Goal: Information Seeking & Learning: Learn about a topic

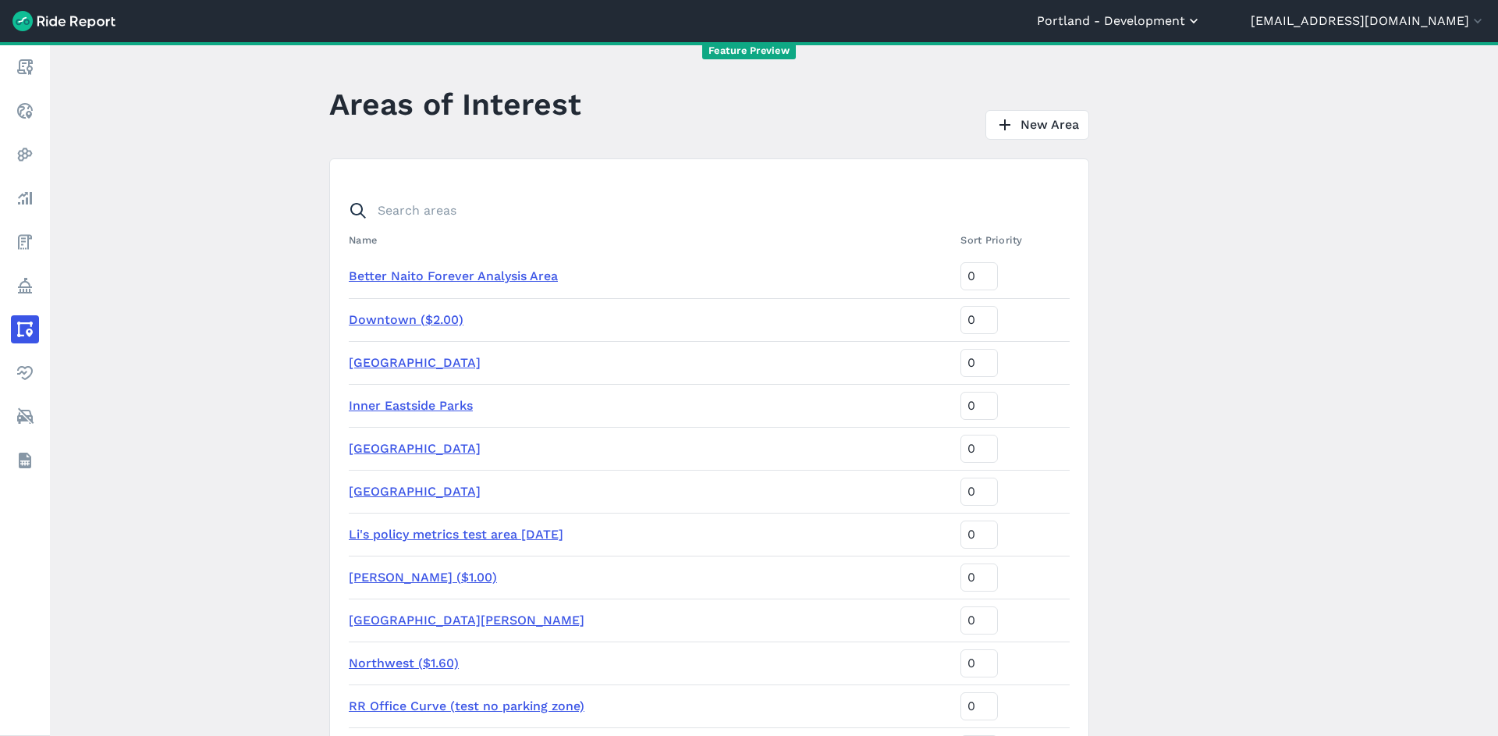
click at [1190, 20] on button "Portland - Development" at bounding box center [1119, 21] width 165 height 19
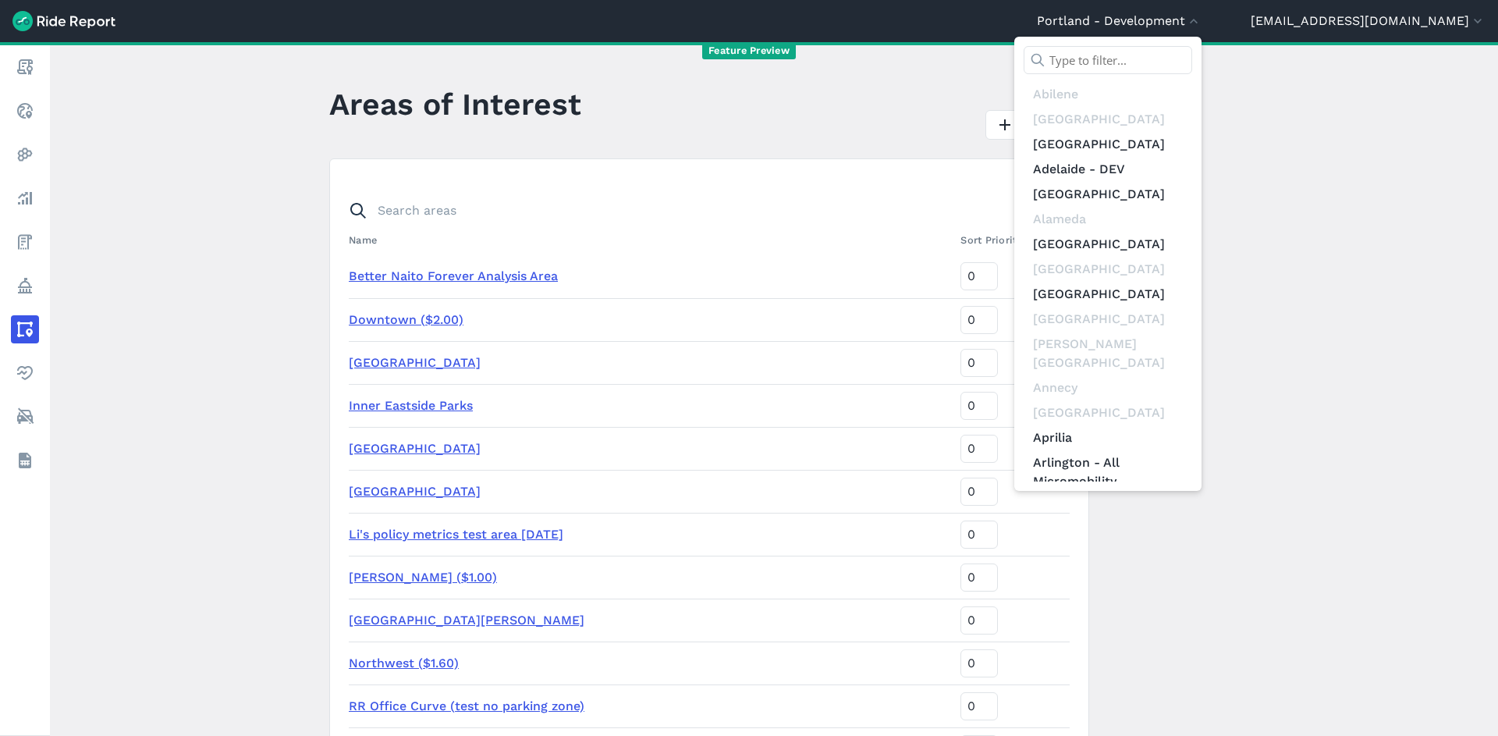
click at [1182, 54] on input "text" at bounding box center [1108, 60] width 169 height 28
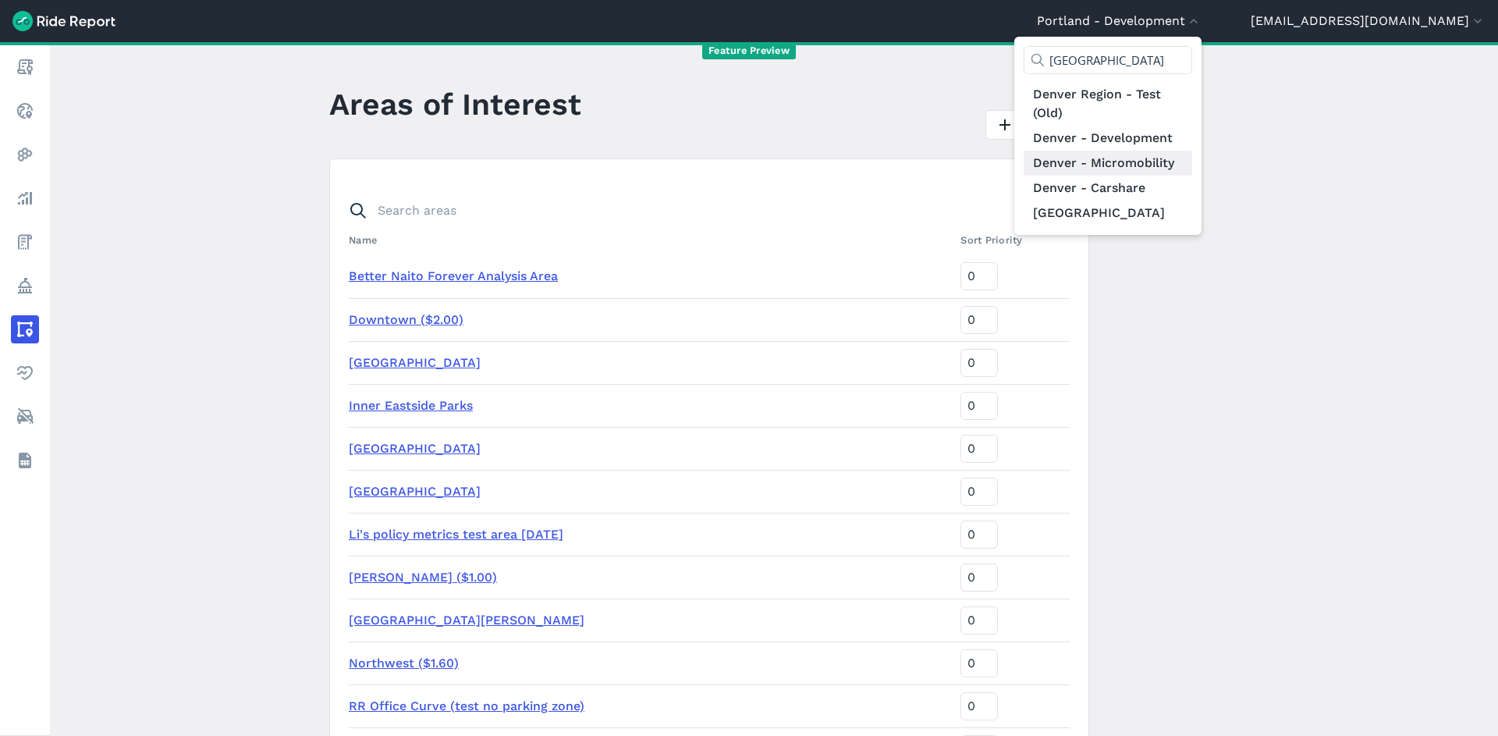
type input "[GEOGRAPHIC_DATA]"
click at [1192, 171] on link "Denver - Micromobility" at bounding box center [1108, 163] width 169 height 25
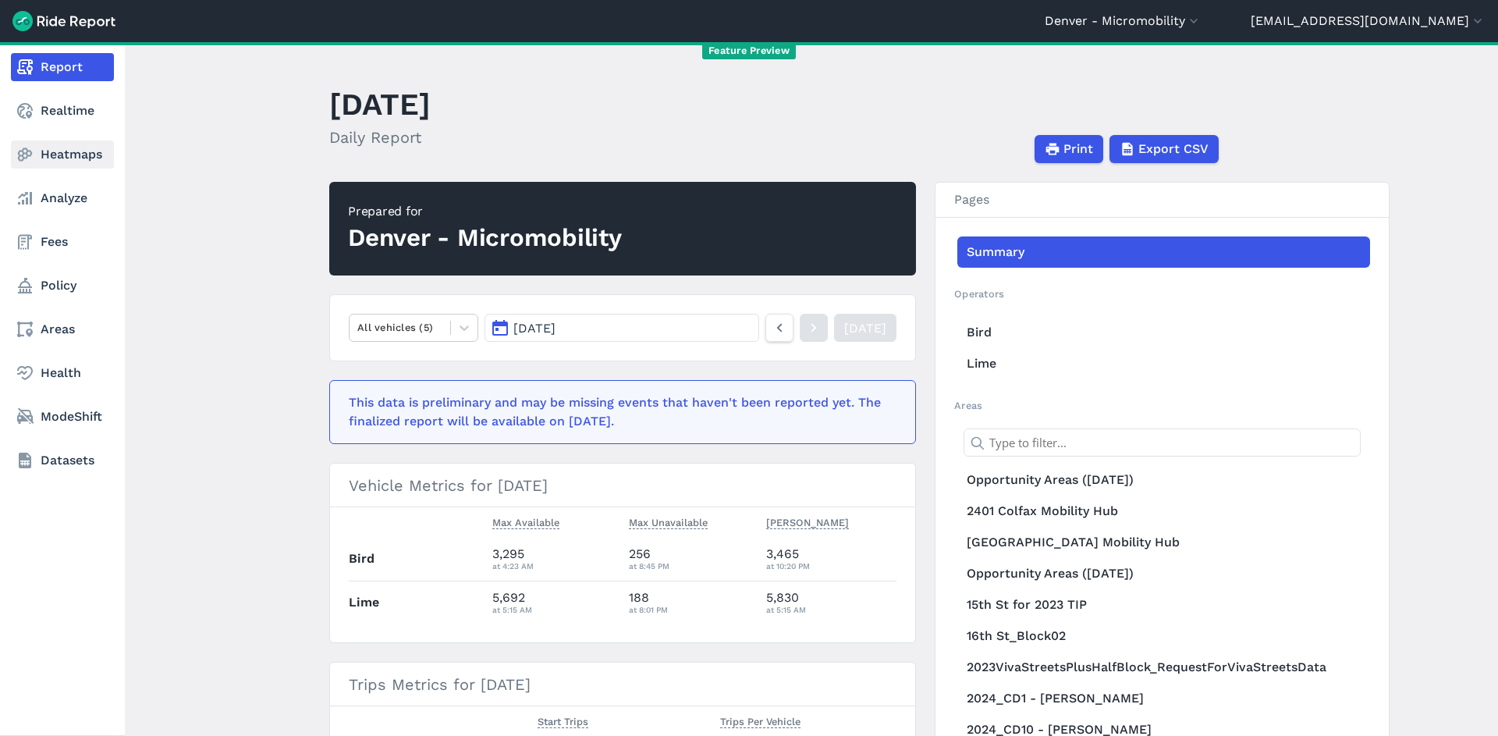
click at [67, 145] on link "Heatmaps" at bounding box center [62, 154] width 103 height 28
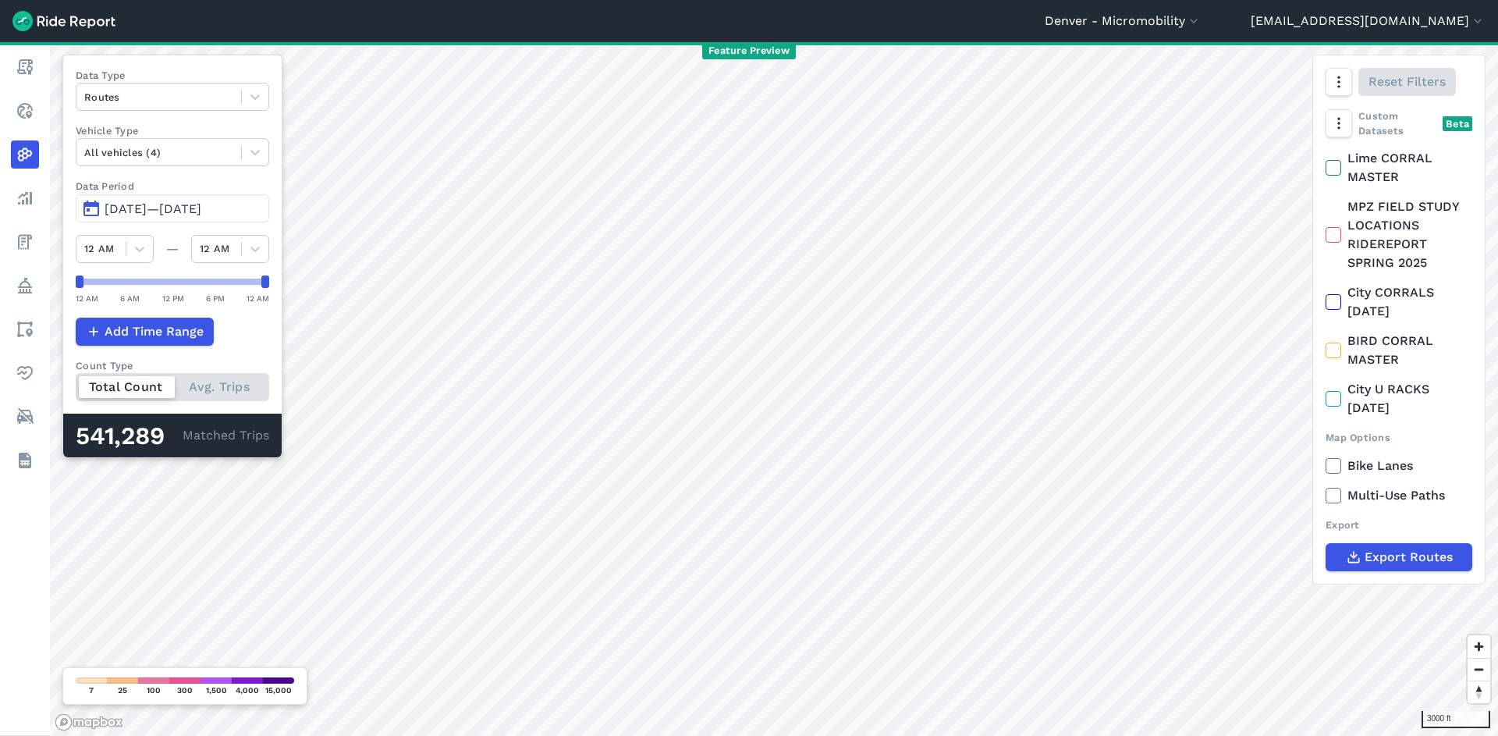
click at [185, 215] on span "[DATE]—[DATE]" at bounding box center [153, 208] width 97 height 15
click at [185, 208] on span "[DATE]—[DATE]" at bounding box center [153, 208] width 97 height 15
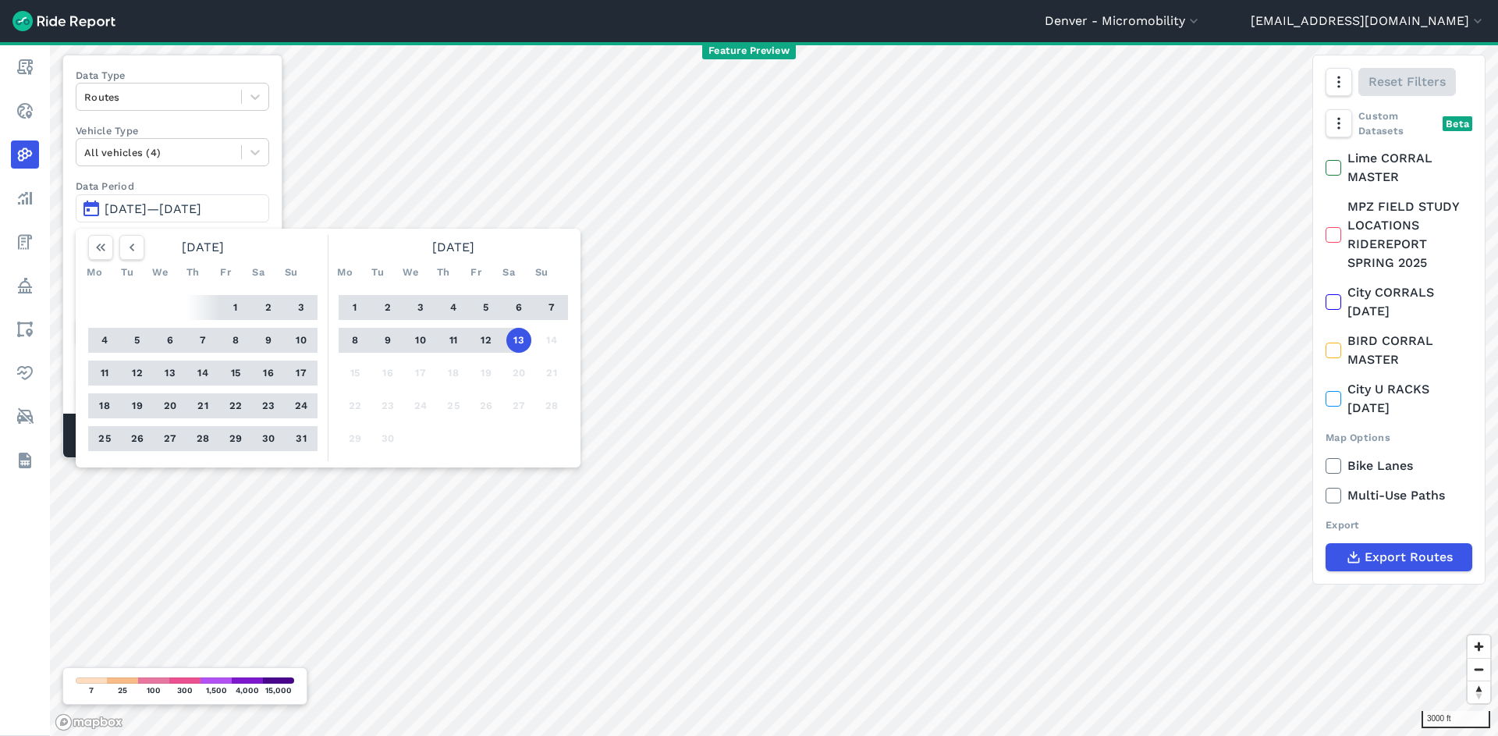
click at [240, 303] on button "1" at bounding box center [235, 307] width 25 height 25
click at [296, 438] on button "31" at bounding box center [301, 438] width 25 height 25
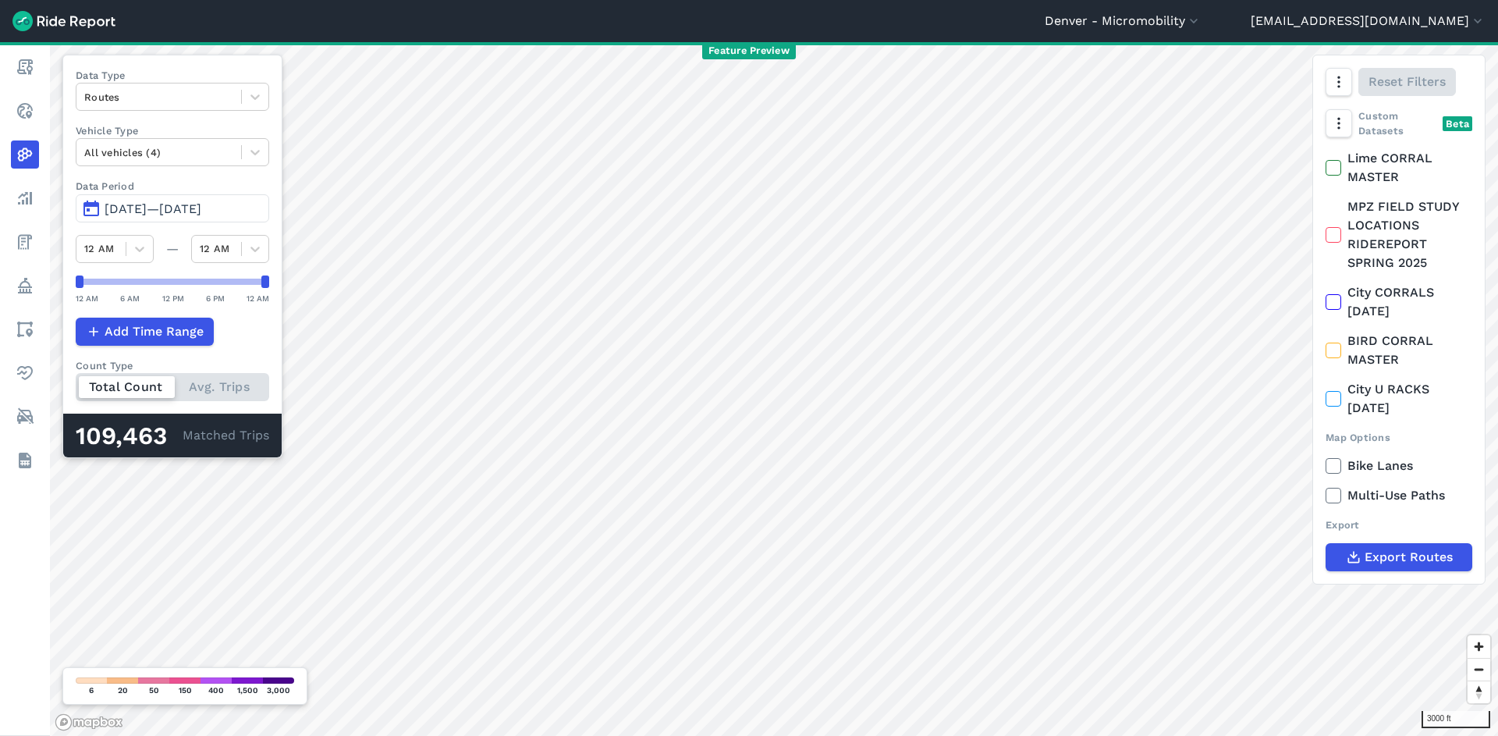
click at [171, 433] on div "109,463" at bounding box center [129, 436] width 107 height 20
click at [185, 165] on div "All vehicles (4)" at bounding box center [158, 152] width 165 height 24
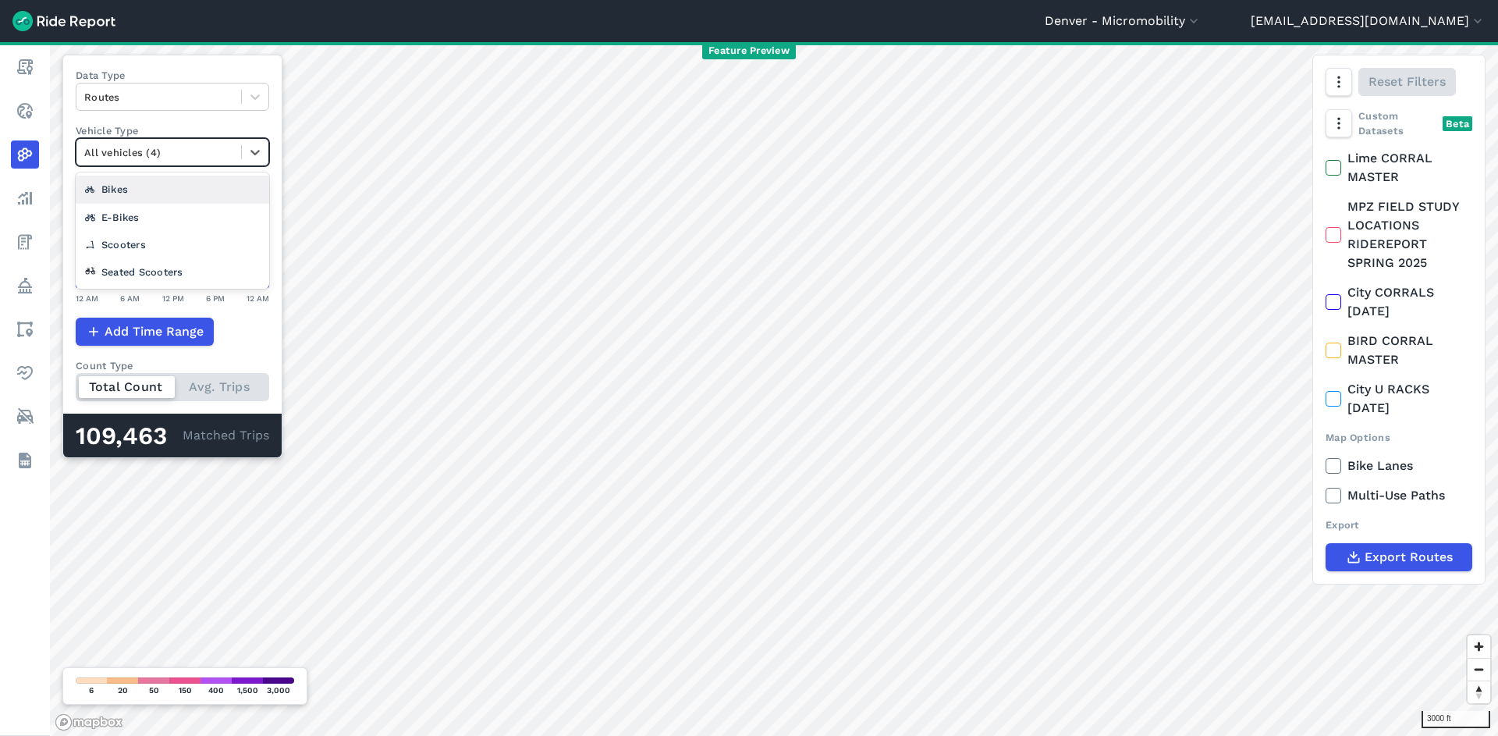
click at [182, 191] on div "Bikes" at bounding box center [172, 189] width 193 height 27
click at [208, 144] on div at bounding box center [158, 153] width 149 height 18
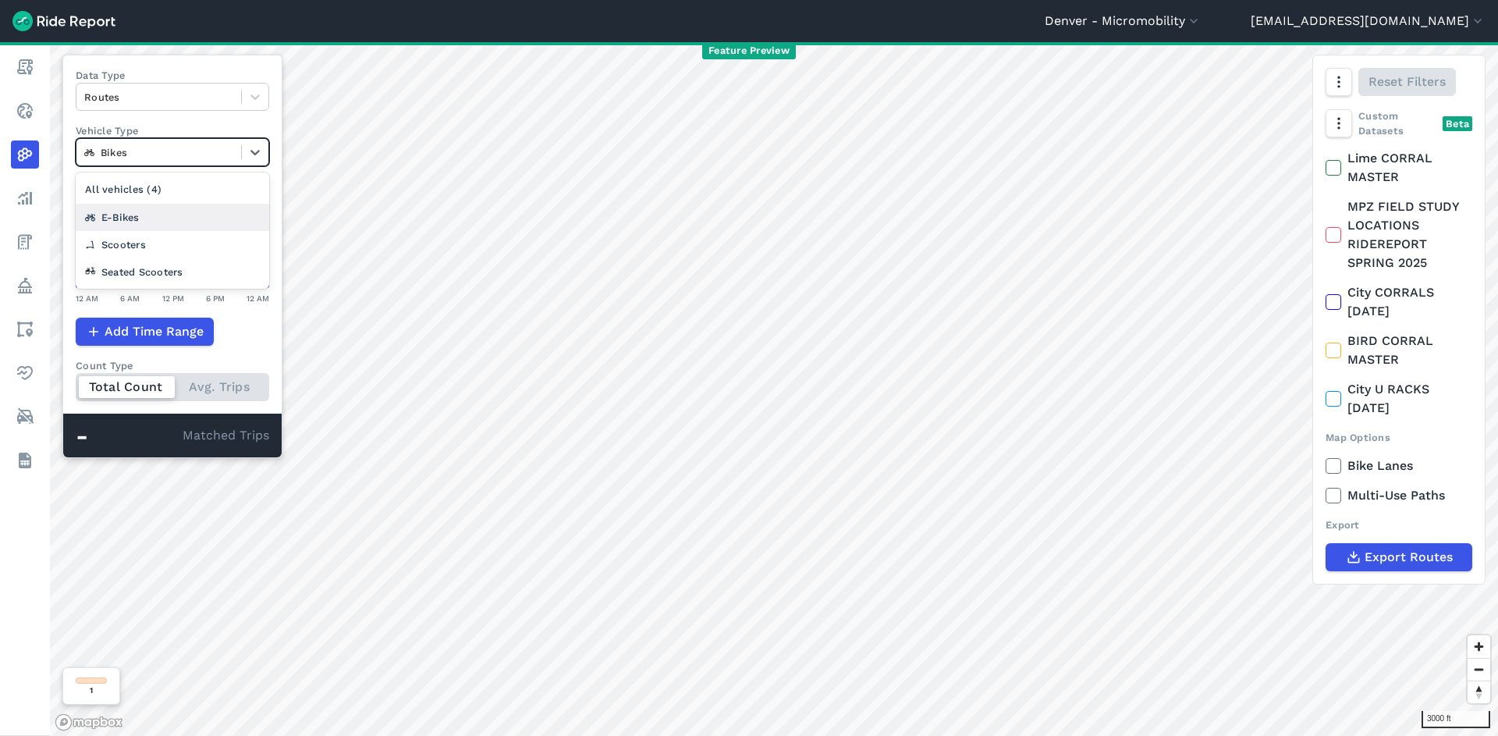
click at [200, 211] on div "E-Bikes" at bounding box center [172, 217] width 193 height 27
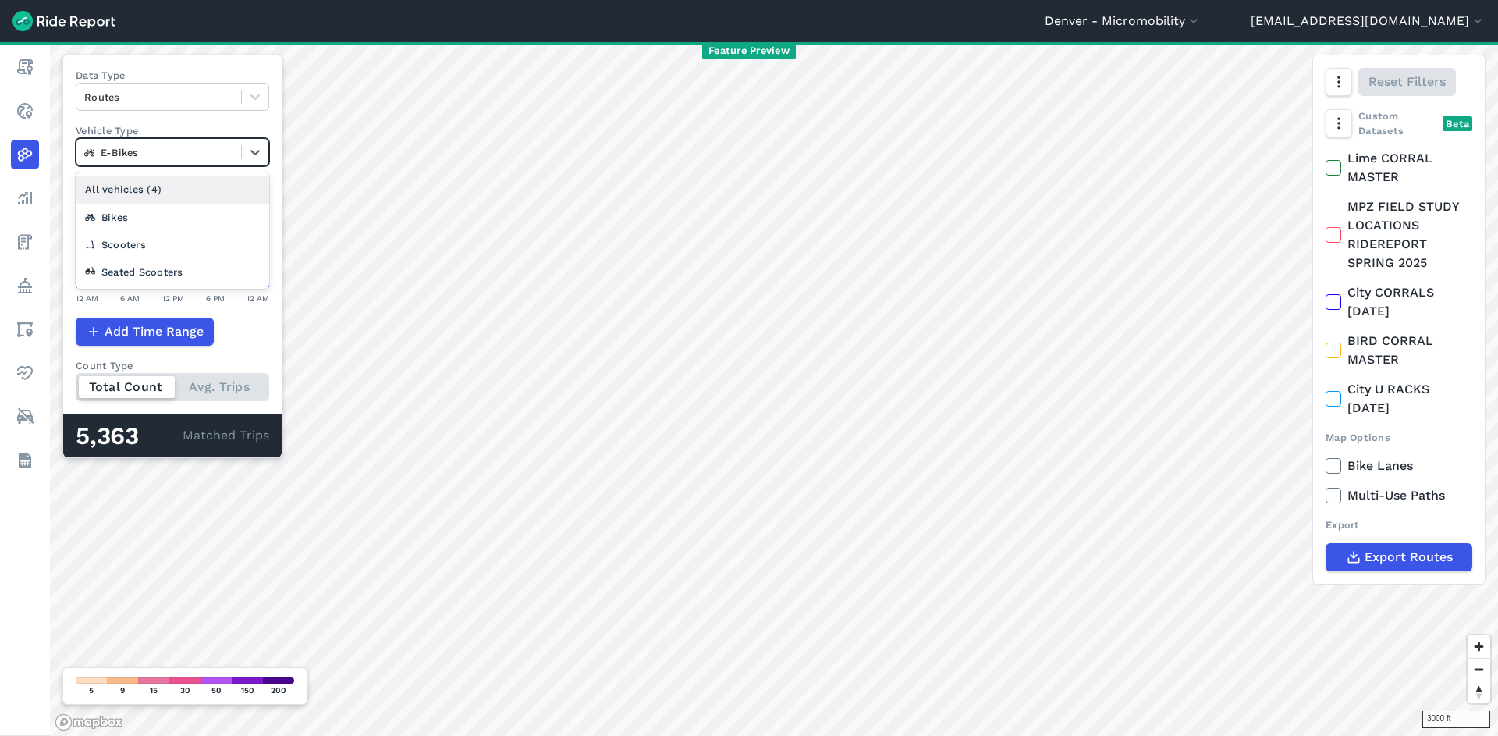
click at [197, 153] on div at bounding box center [158, 153] width 149 height 18
click at [183, 243] on div "Scooters" at bounding box center [172, 244] width 193 height 27
click at [201, 153] on div at bounding box center [158, 153] width 149 height 18
click at [194, 266] on div "Seated Scooters" at bounding box center [172, 271] width 193 height 27
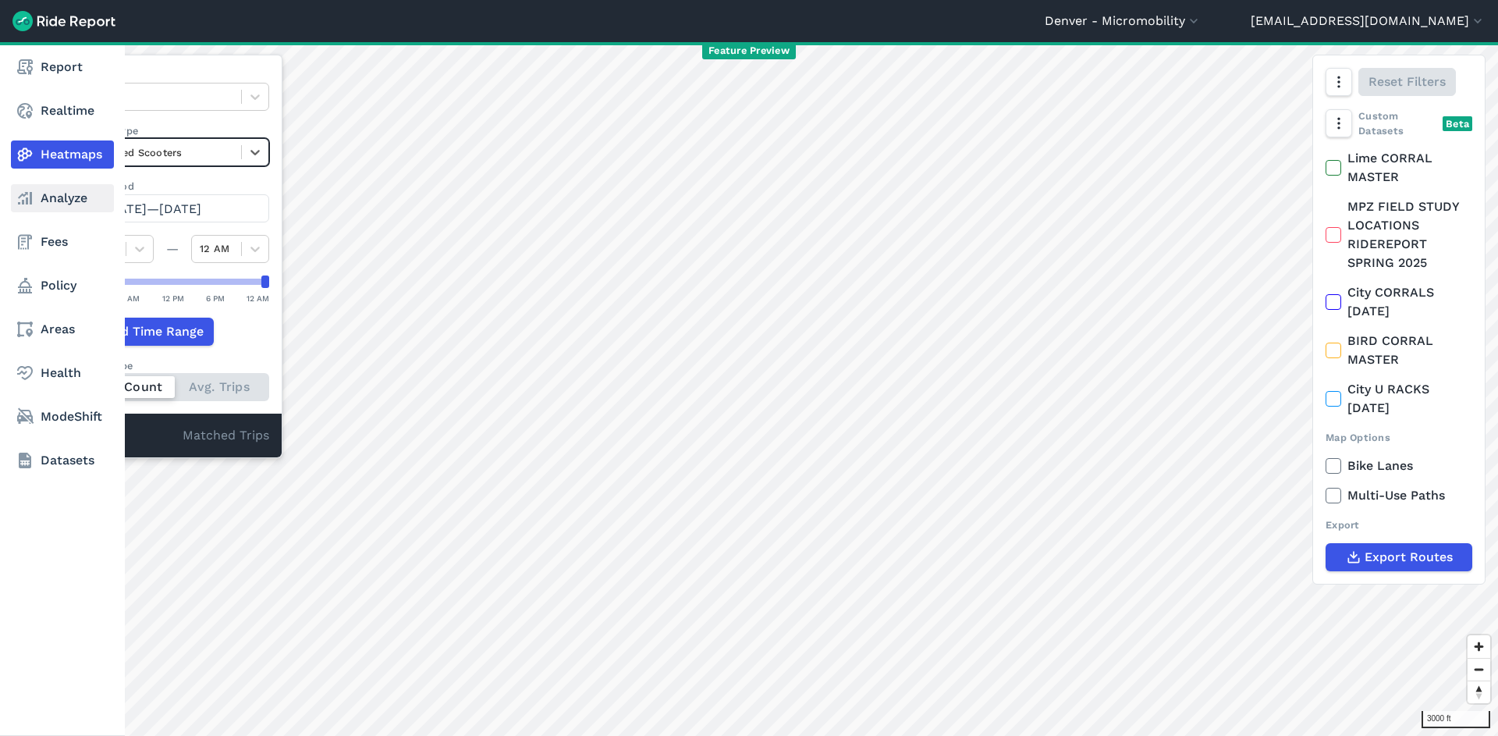
click at [37, 201] on link "Analyze" at bounding box center [62, 198] width 103 height 28
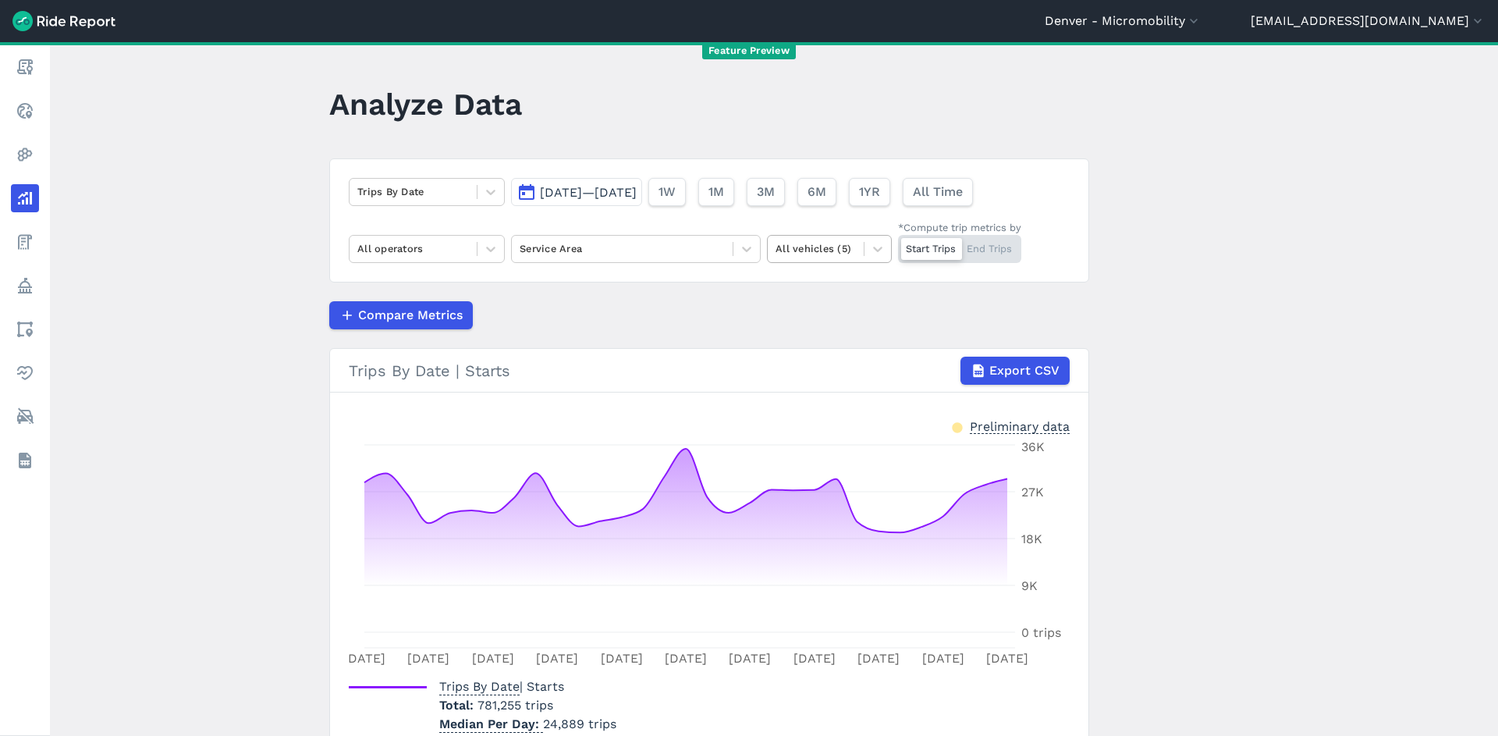
click at [788, 245] on div at bounding box center [816, 249] width 80 height 18
click at [796, 391] on div "Seated Scooters" at bounding box center [829, 395] width 125 height 27
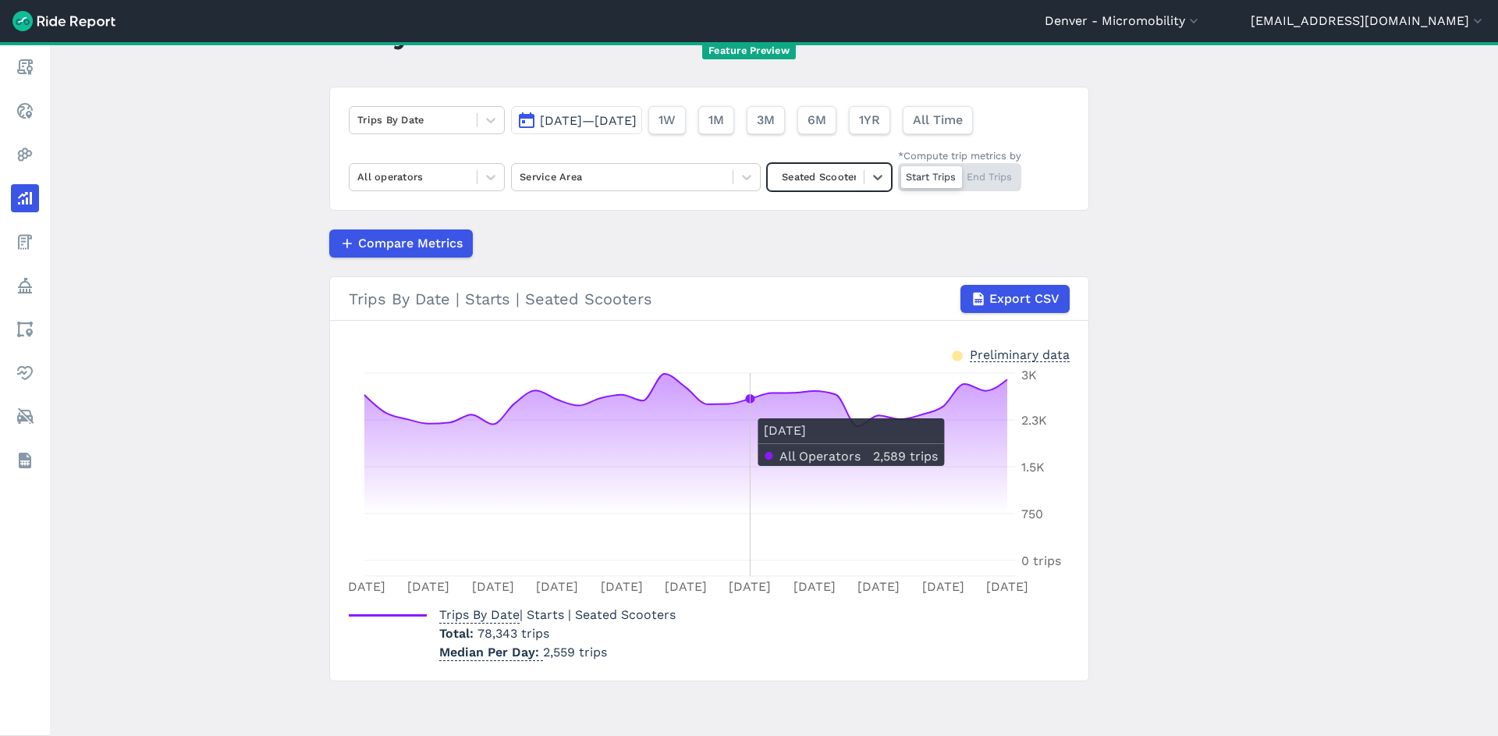
scroll to position [74, 0]
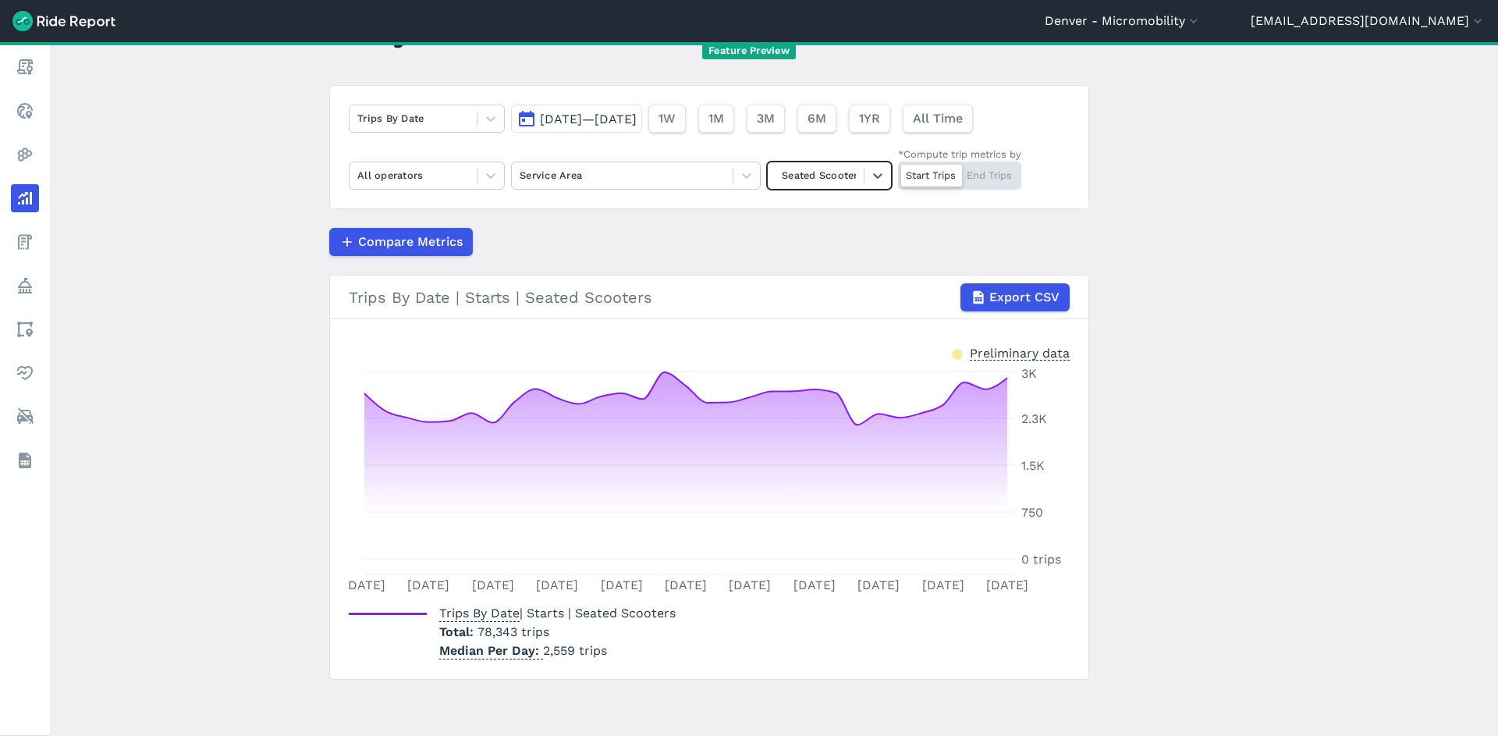
click at [787, 172] on div at bounding box center [816, 175] width 80 height 18
click at [815, 316] on div "Scooters" at bounding box center [829, 322] width 125 height 27
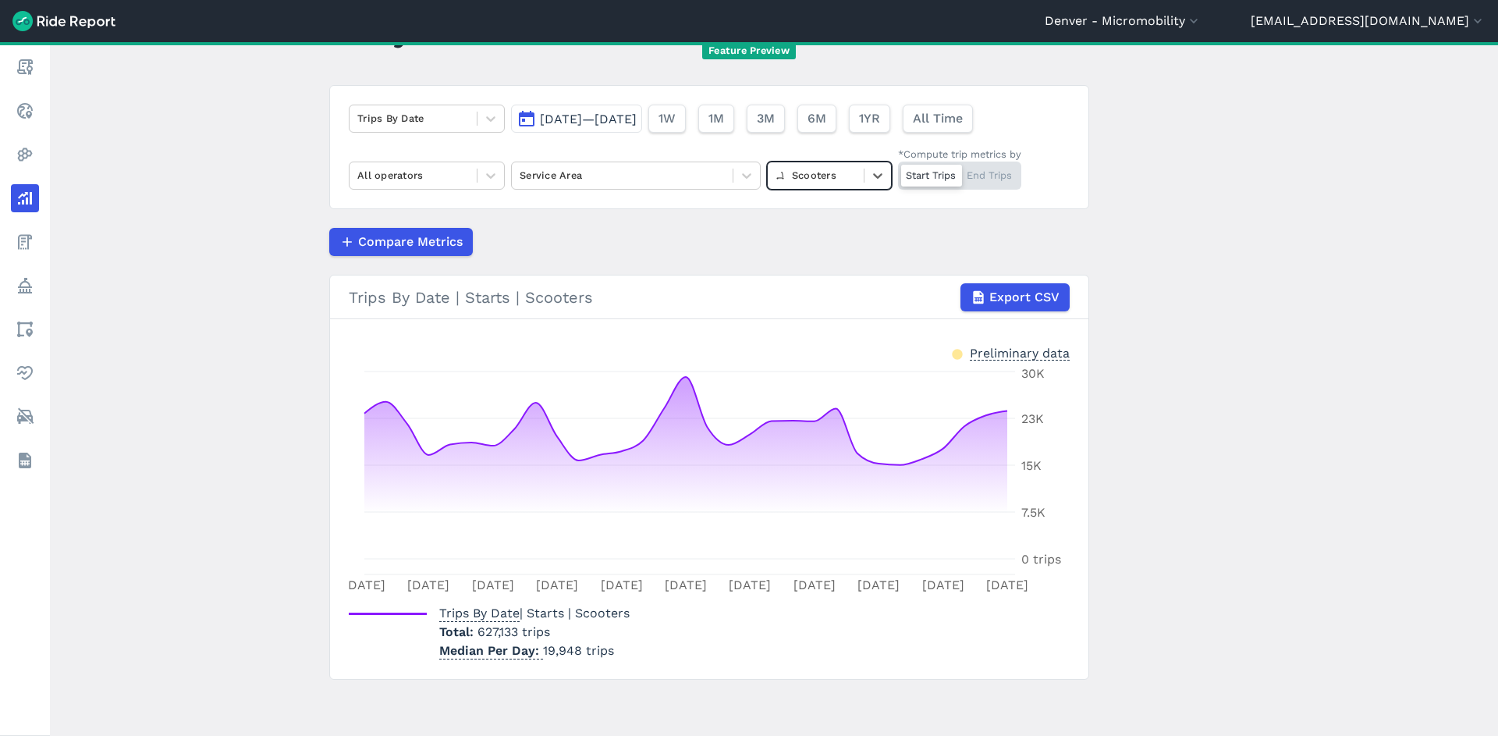
click at [812, 183] on div at bounding box center [816, 175] width 80 height 18
click at [818, 260] on div "E-Bikes" at bounding box center [829, 267] width 125 height 27
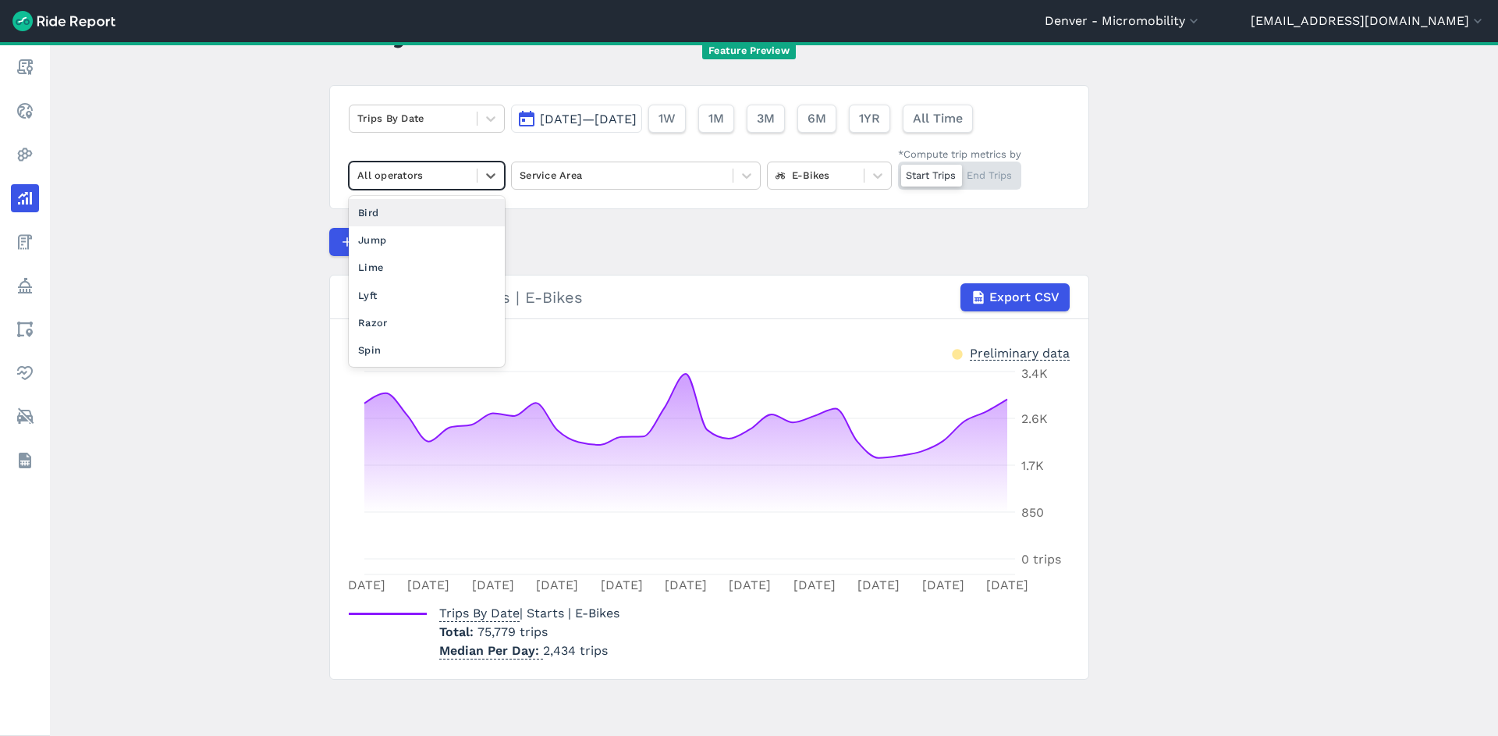
click at [431, 179] on div at bounding box center [413, 175] width 112 height 18
click at [432, 264] on div "Lime" at bounding box center [427, 267] width 156 height 27
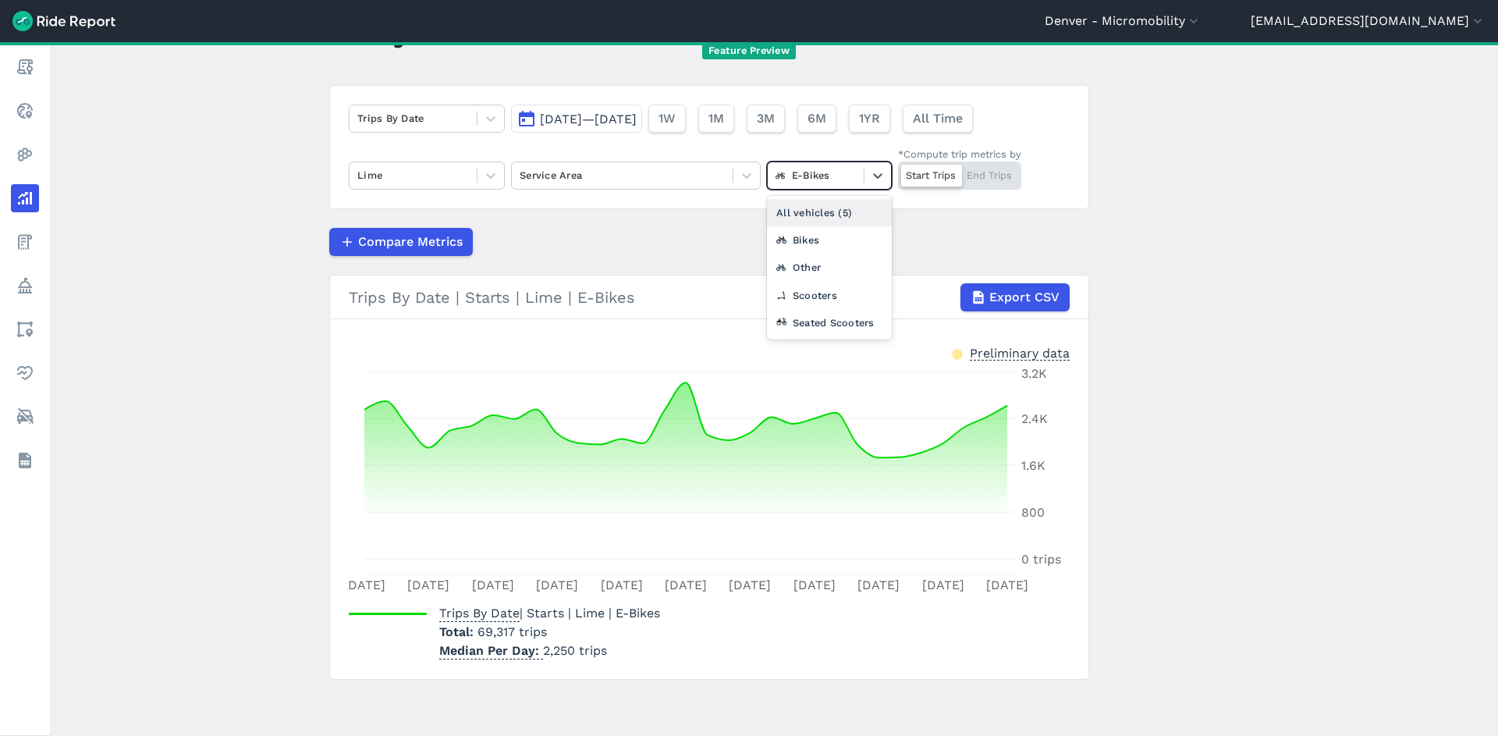
click at [817, 186] on div "E-Bikes" at bounding box center [816, 175] width 96 height 24
click at [803, 301] on div "Scooters" at bounding box center [829, 295] width 125 height 27
click at [834, 177] on div at bounding box center [816, 175] width 80 height 18
click at [803, 321] on div "Seated Scooters" at bounding box center [829, 322] width 125 height 27
